Goal: Contribute content

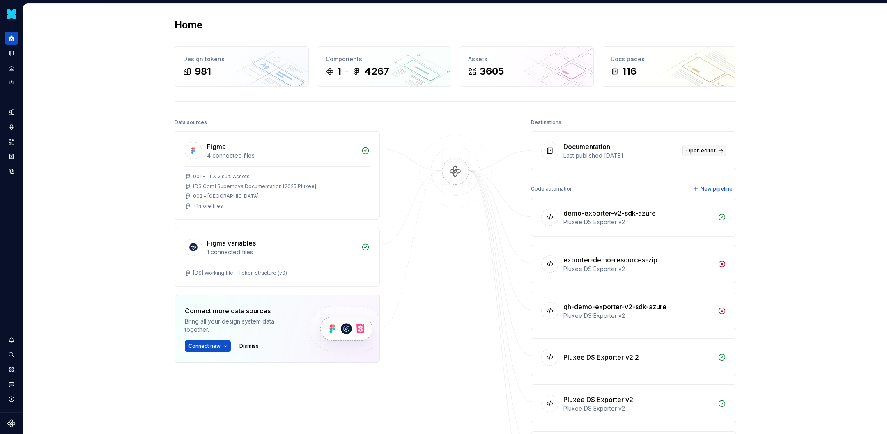
click at [707, 154] on link "Open editor" at bounding box center [704, 150] width 44 height 11
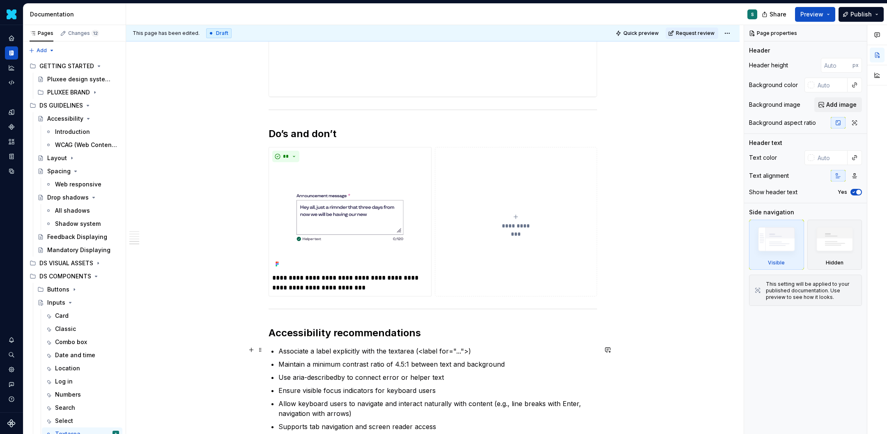
scroll to position [965, 0]
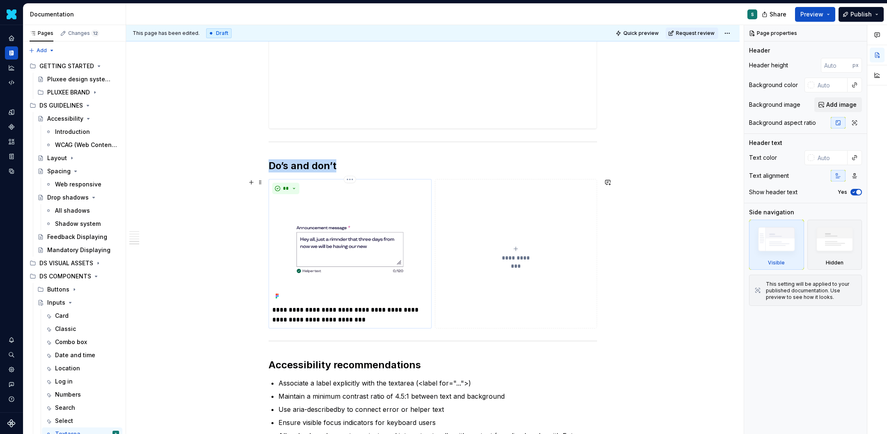
click at [321, 188] on div "**" at bounding box center [350, 188] width 156 height 11
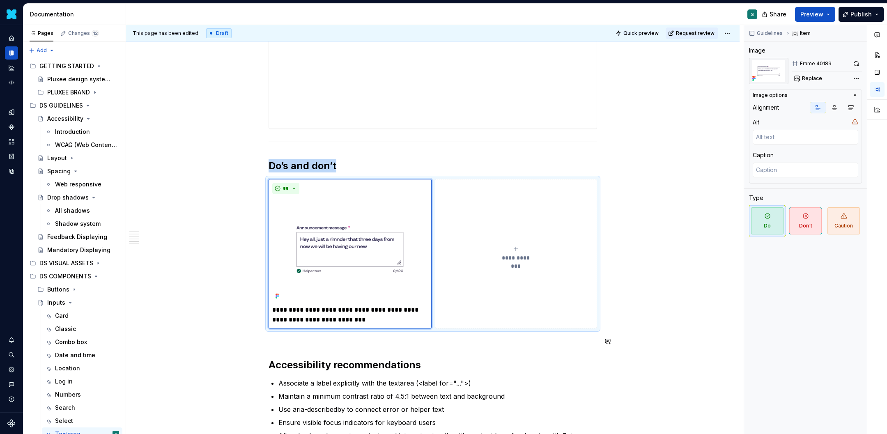
scroll to position [1152, 0]
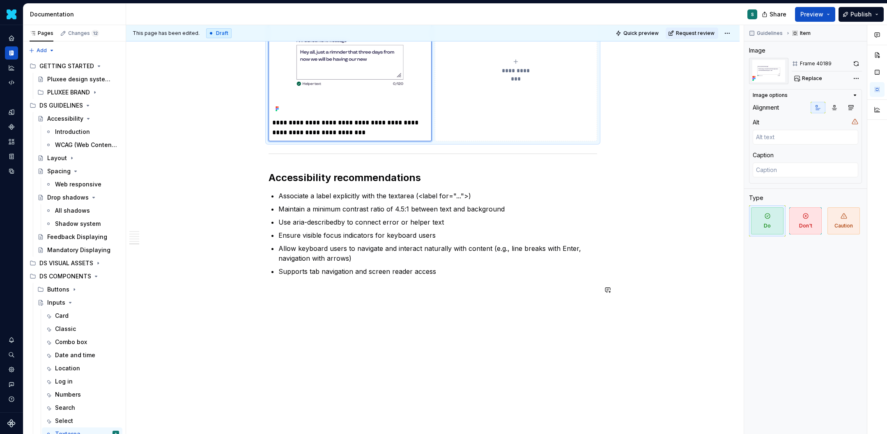
click at [256, 308] on div "This page has been edited. Draft Quick preview Request review Inputs Edit heade…" at bounding box center [434, 229] width 617 height 409
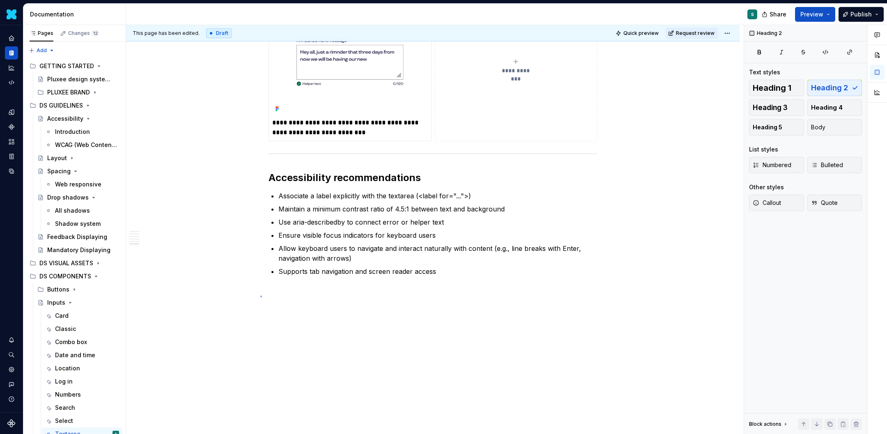
click at [261, 296] on div "This page has been edited. Draft Quick preview Request review Inputs Edit heade…" at bounding box center [434, 229] width 617 height 409
click at [240, 297] on div "This page has been edited. Draft Quick preview Request review Inputs Edit heade…" at bounding box center [434, 229] width 617 height 409
click at [254, 289] on button "button" at bounding box center [251, 289] width 11 height 11
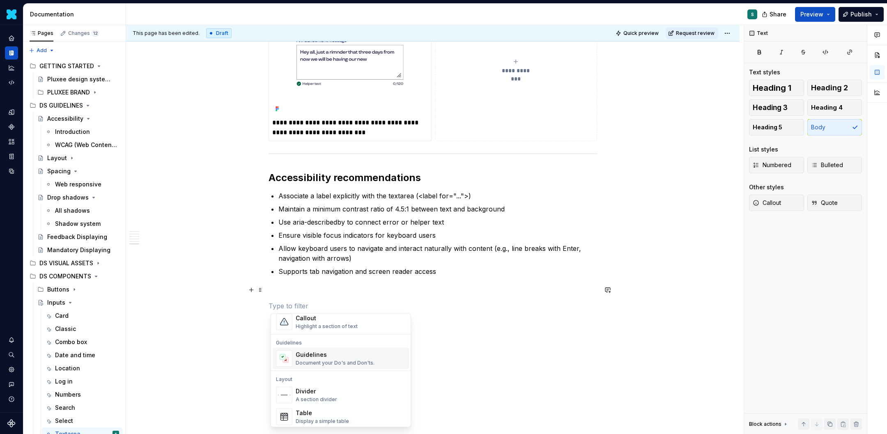
scroll to position [216, 0]
click at [320, 351] on div "Guidelines" at bounding box center [335, 351] width 79 height 8
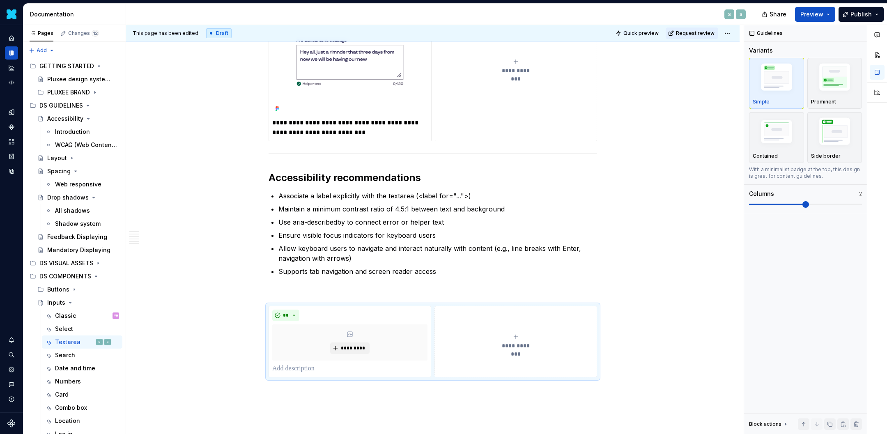
type textarea "*"
